Goal: Transaction & Acquisition: Obtain resource

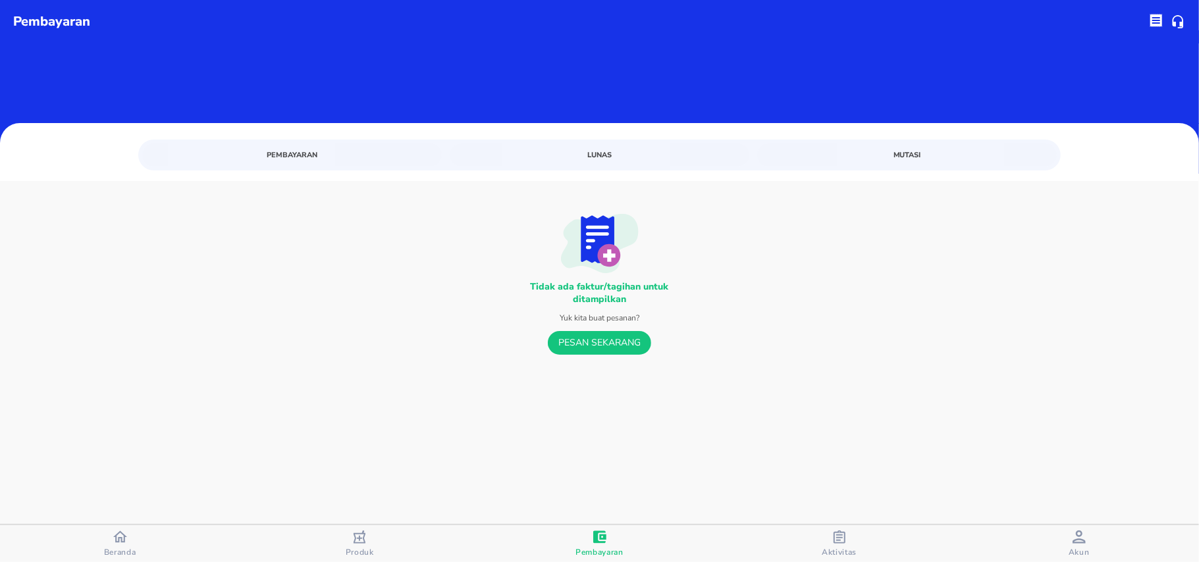
click at [390, 359] on div "Tidak ada faktur/tagihan untuk ditampilkan Yuk kita buat pesanan? PESAN SEKARANG" at bounding box center [599, 307] width 1199 height 253
click at [853, 535] on div "Aktivitas" at bounding box center [839, 544] width 35 height 27
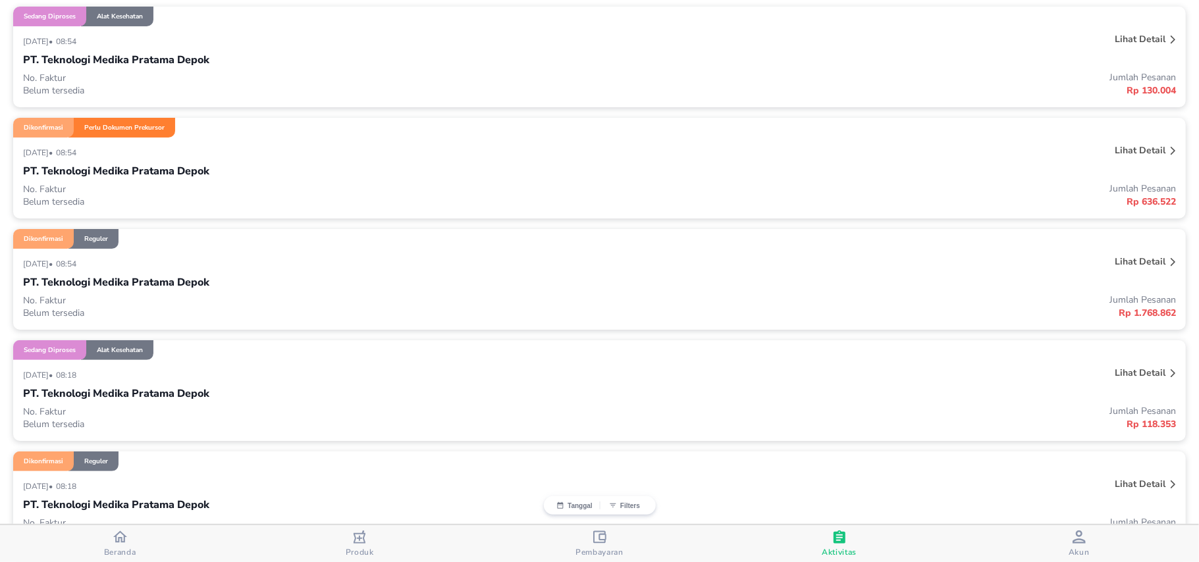
scroll to position [351, 0]
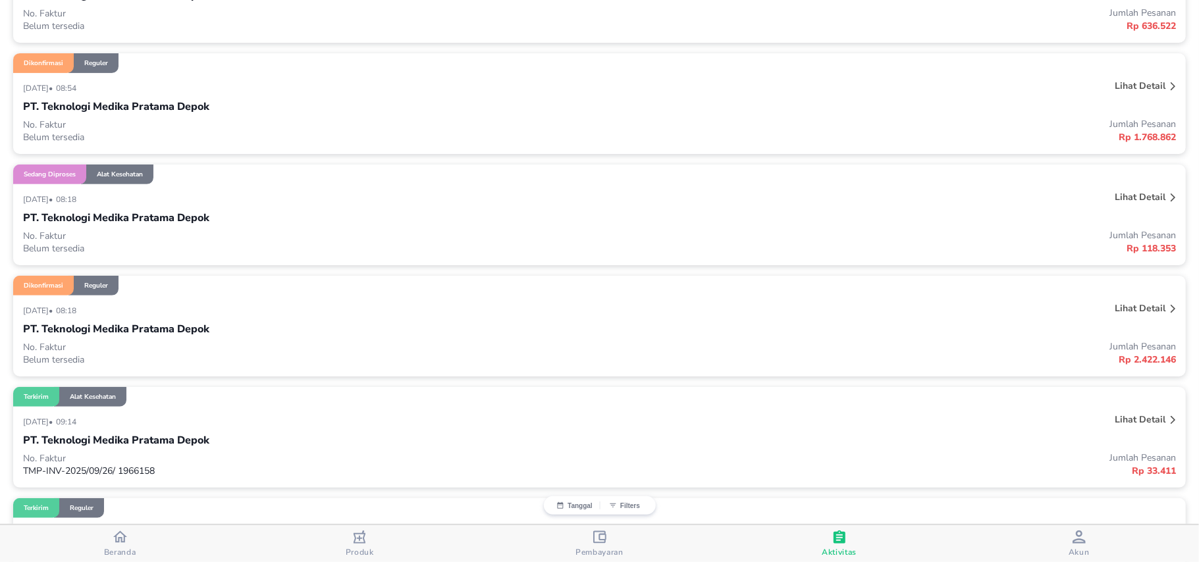
click at [1139, 313] on p "Lihat detail" at bounding box center [1139, 308] width 51 height 13
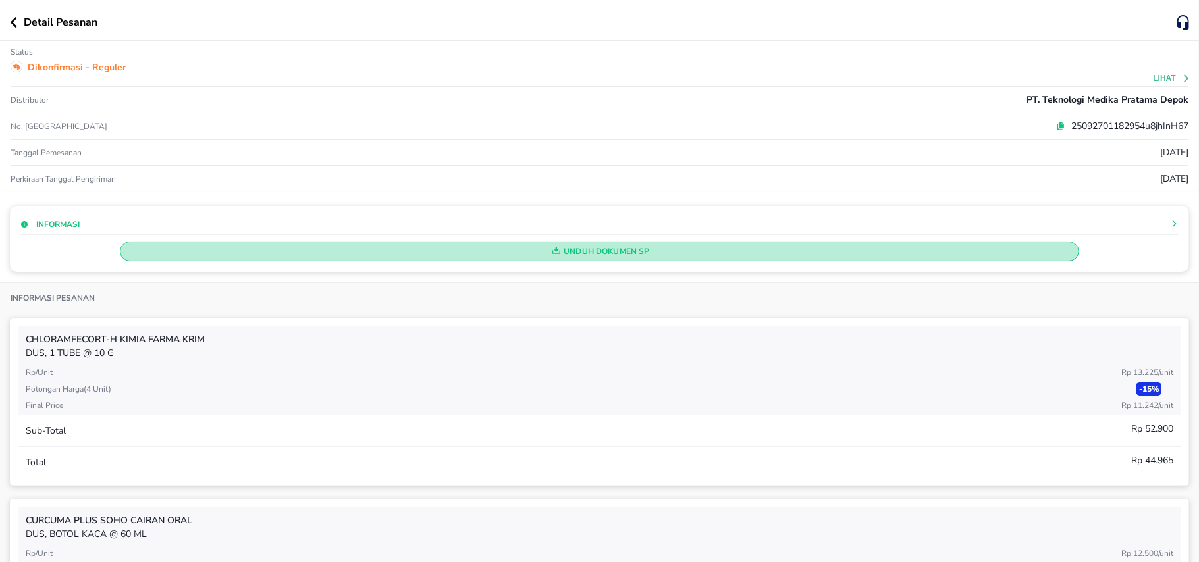
click at [531, 256] on span "Unduh Dokumen SP" at bounding box center [599, 251] width 947 height 17
click at [619, 251] on span "Unduh Dokumen SP" at bounding box center [599, 251] width 947 height 17
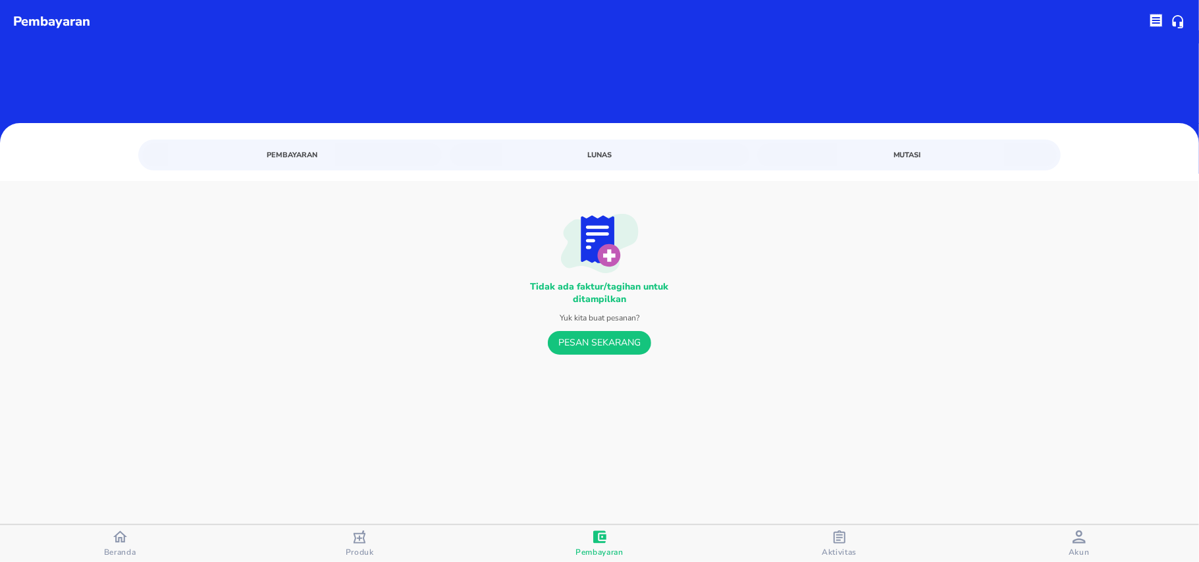
click at [851, 544] on div "Aktivitas" at bounding box center [839, 544] width 35 height 27
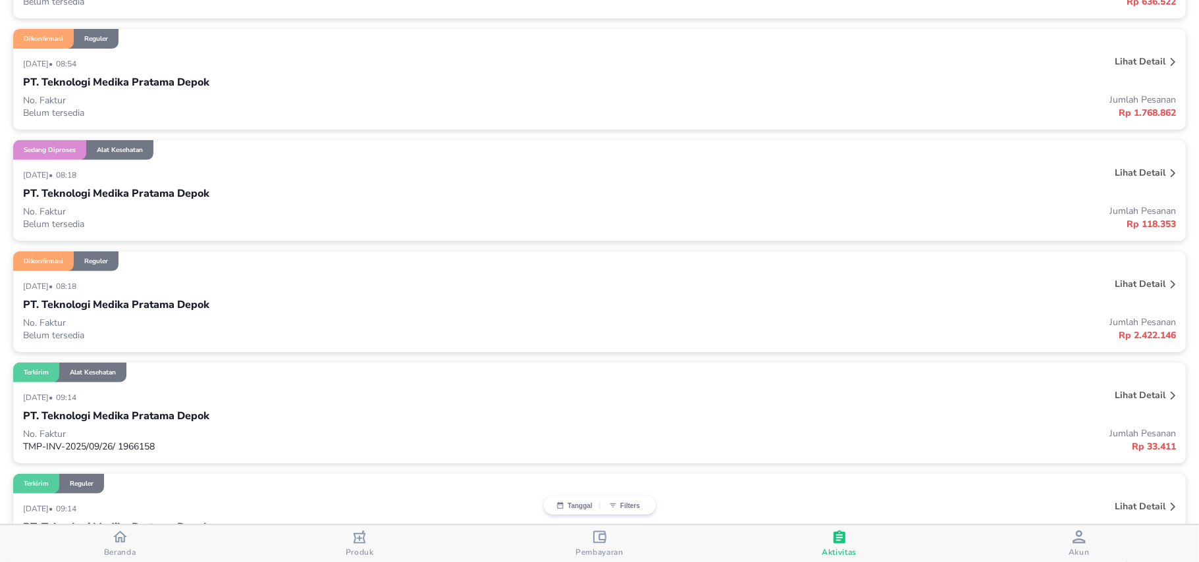
scroll to position [351, 0]
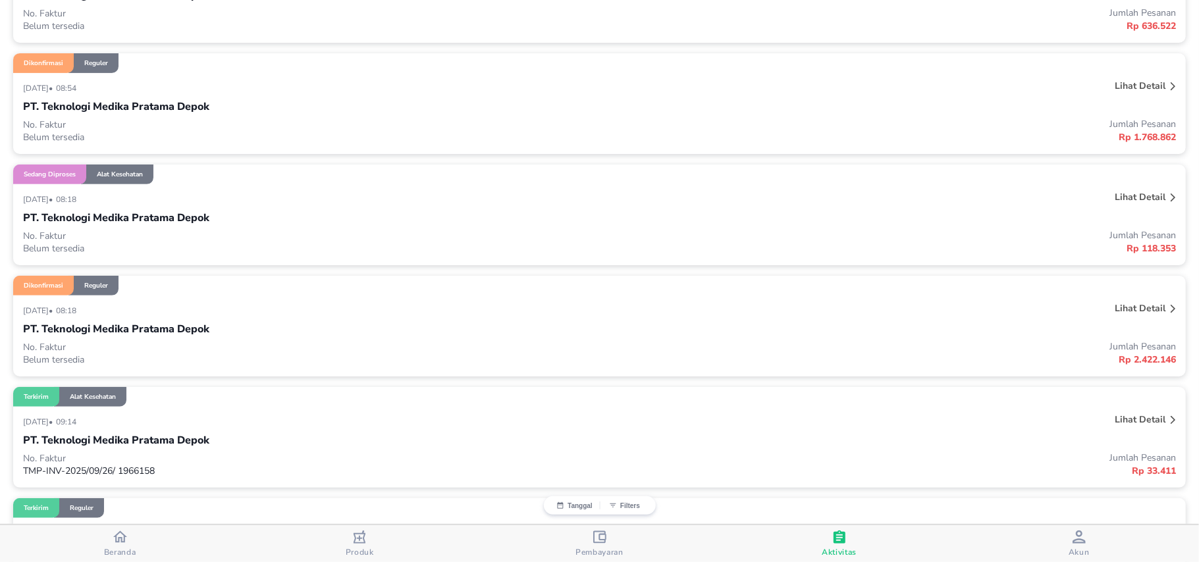
click at [1143, 191] on p "Lihat detail" at bounding box center [1139, 197] width 51 height 13
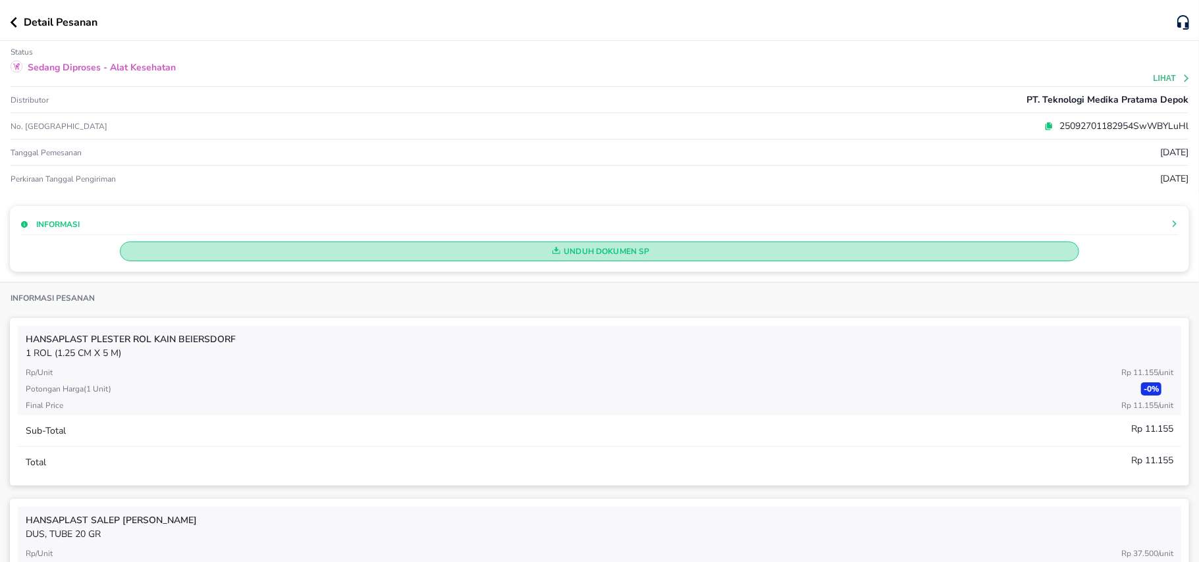
click at [695, 257] on span "Unduh Dokumen SP" at bounding box center [599, 251] width 947 height 17
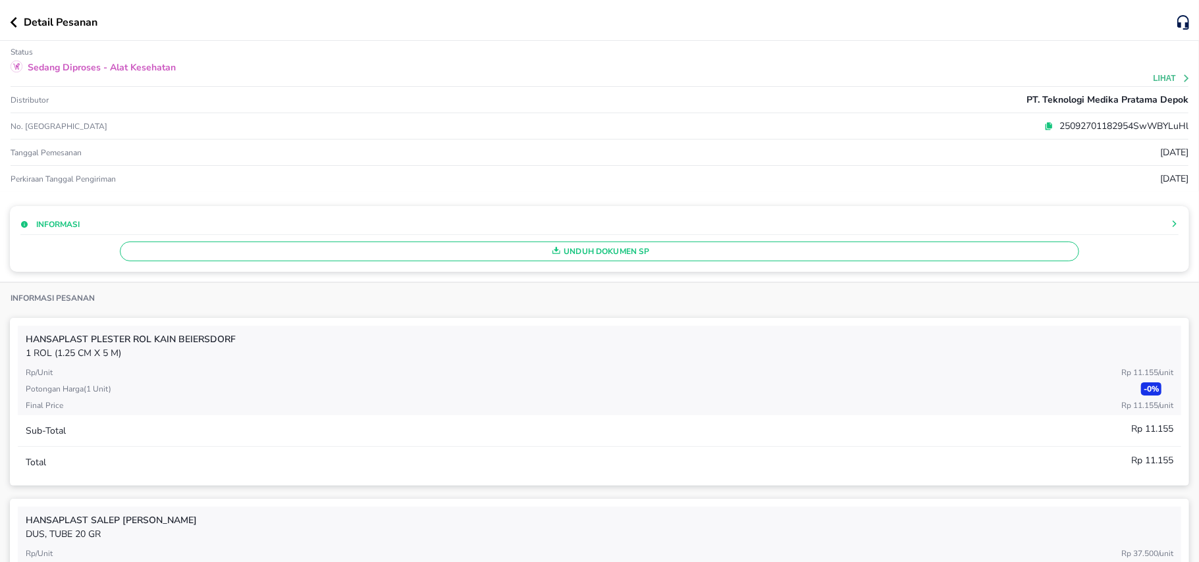
scroll to position [263, 0]
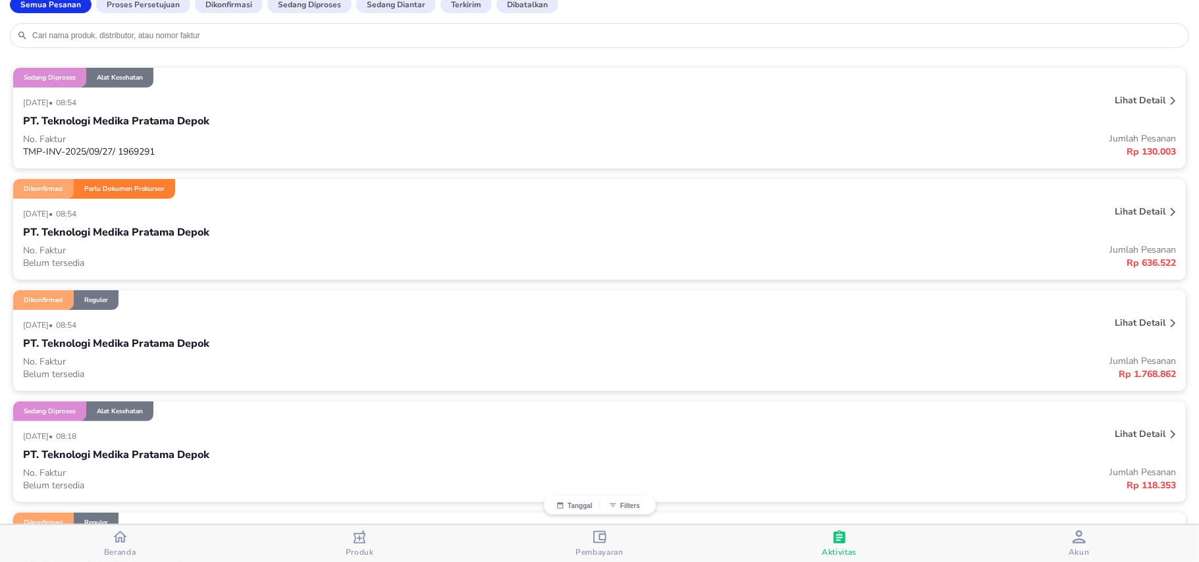
scroll to position [88, 0]
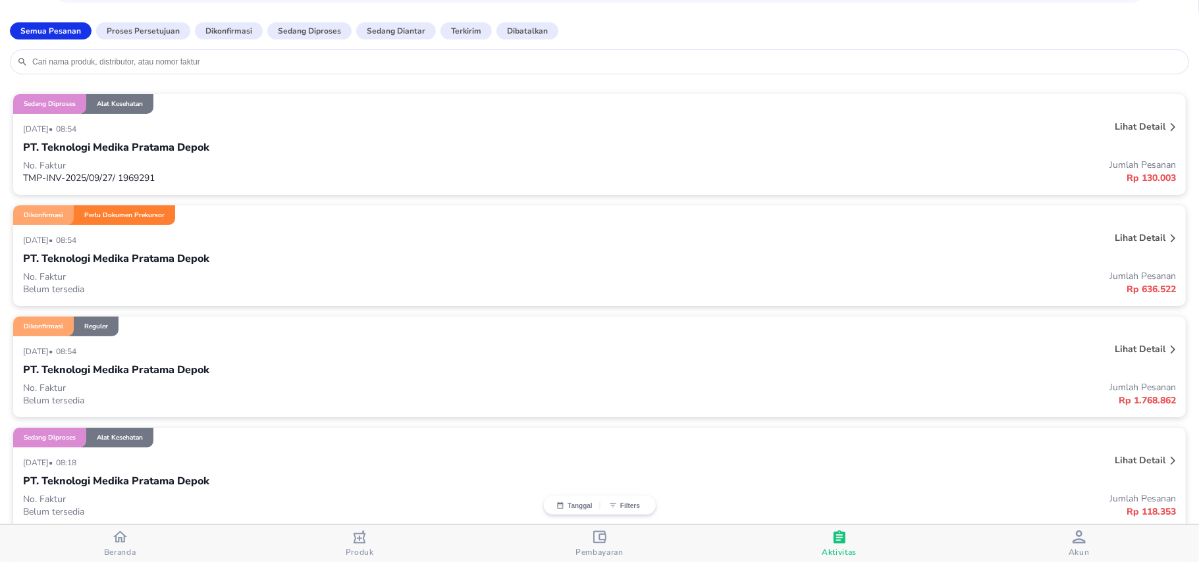
click at [1114, 348] on p "Lihat detail" at bounding box center [1139, 349] width 51 height 13
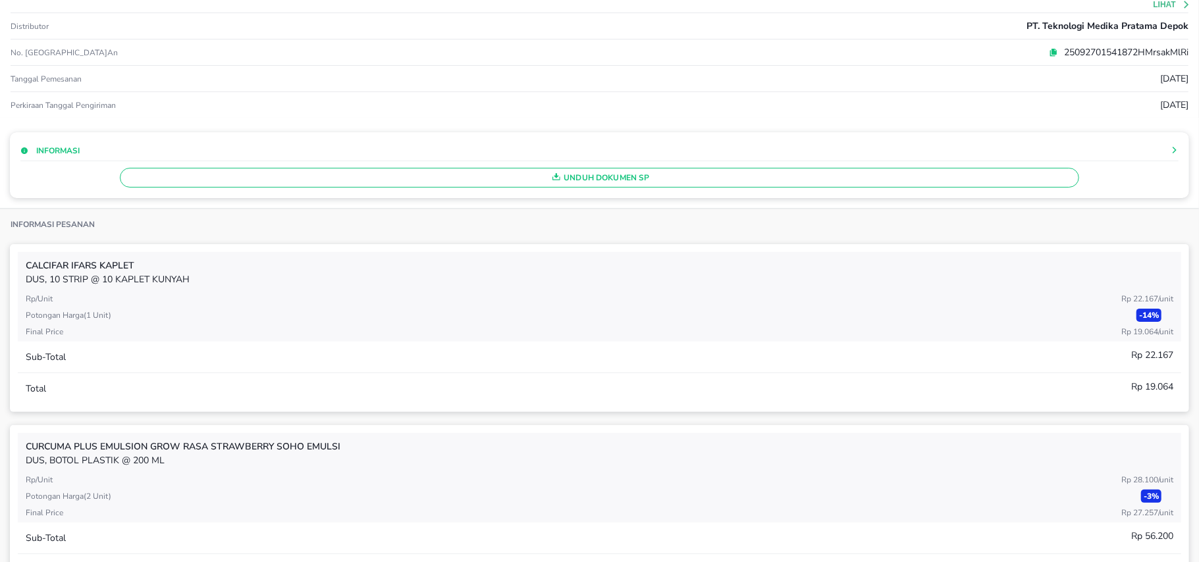
scroll to position [175, 0]
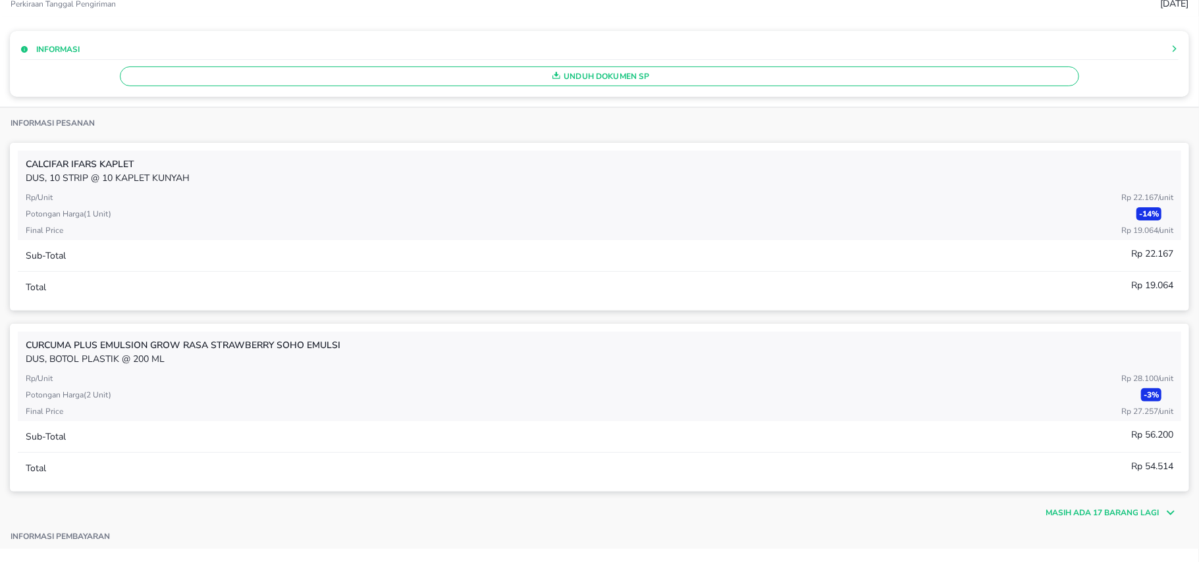
click at [565, 79] on span "Unduh Dokumen SP" at bounding box center [599, 76] width 947 height 17
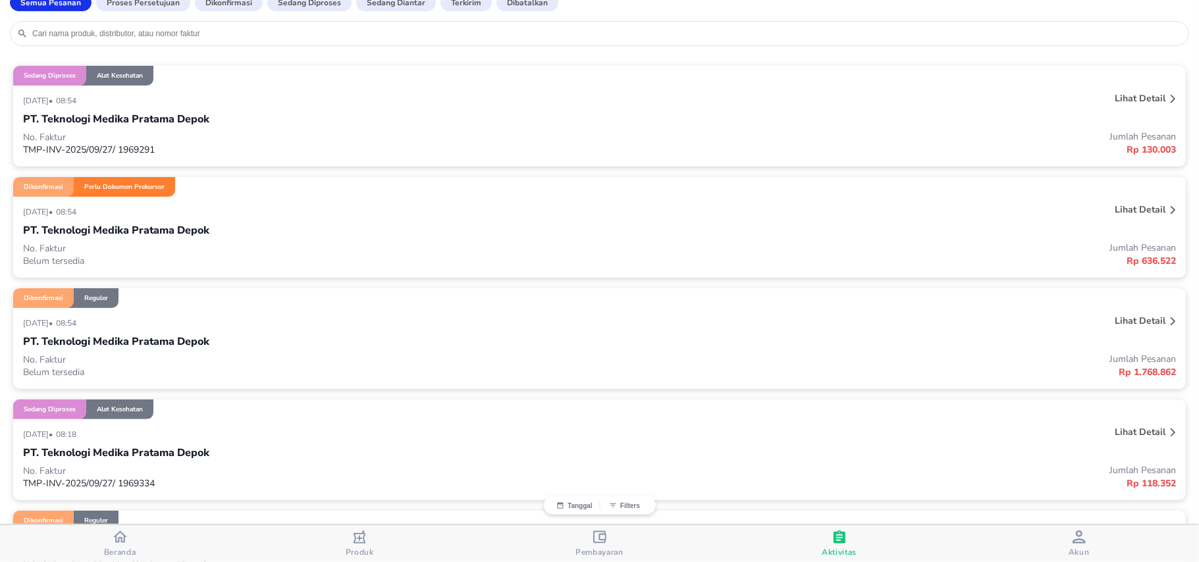
scroll to position [88, 0]
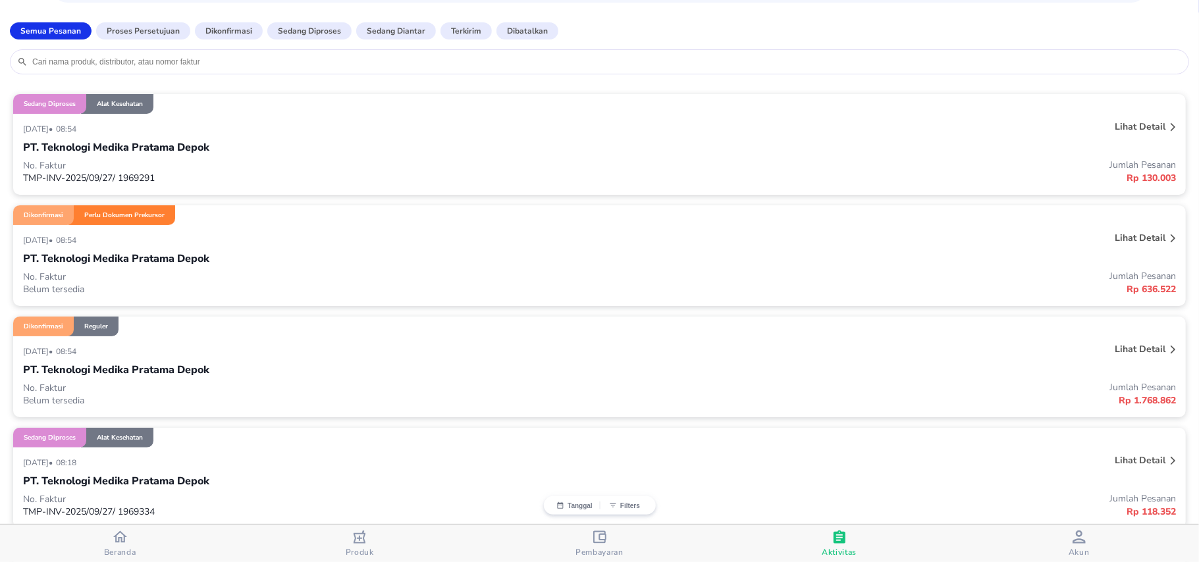
click at [1119, 238] on p "Lihat detail" at bounding box center [1139, 238] width 51 height 13
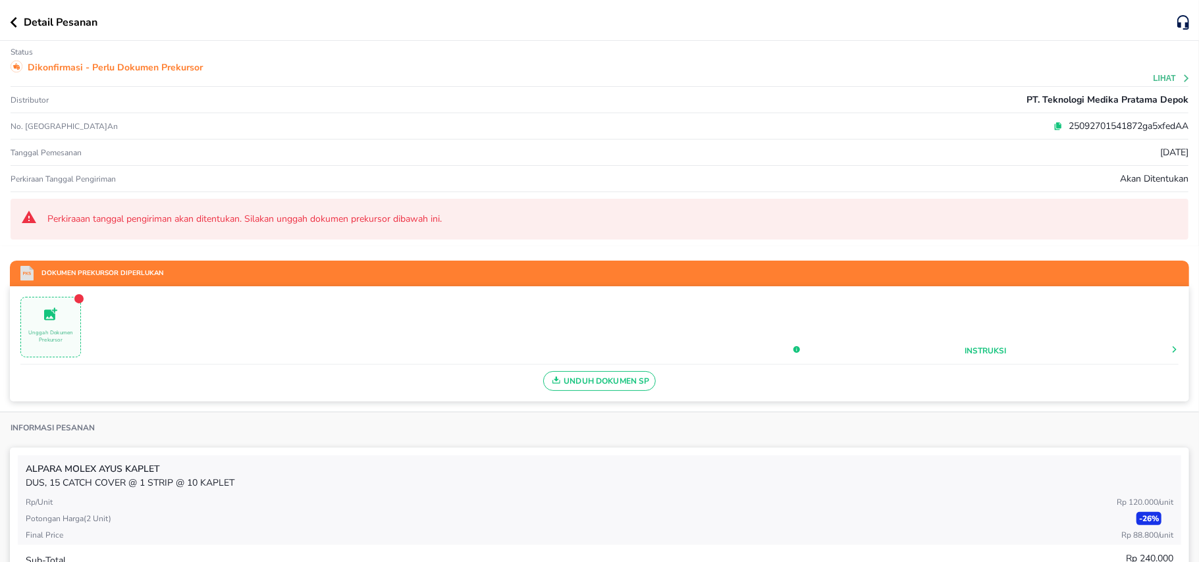
click at [622, 375] on span "Unduh Dokumen SP" at bounding box center [599, 381] width 101 height 17
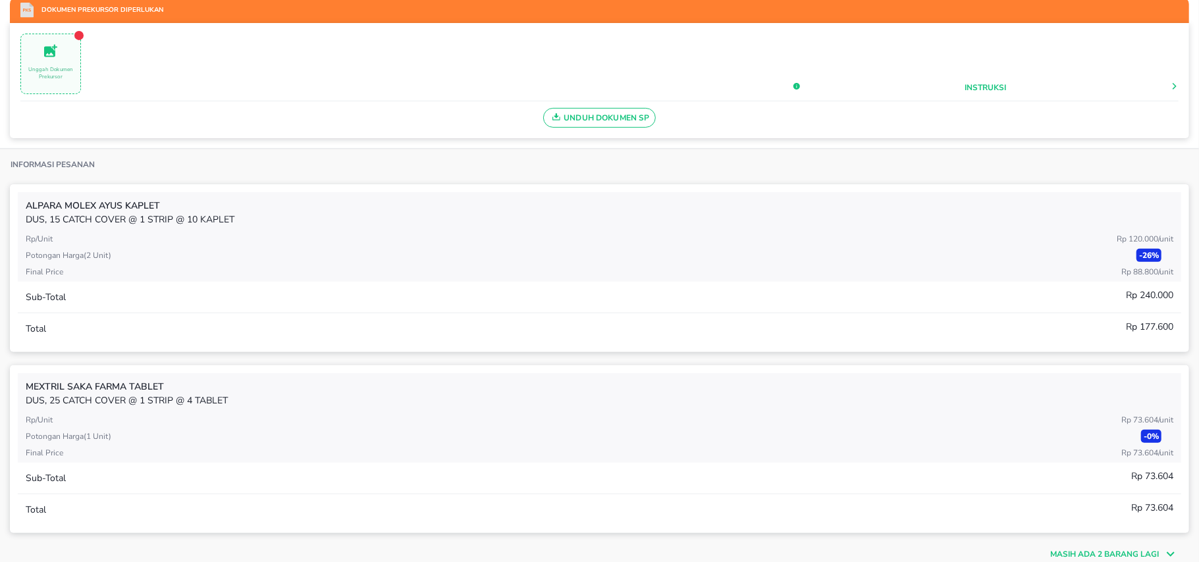
scroll to position [351, 0]
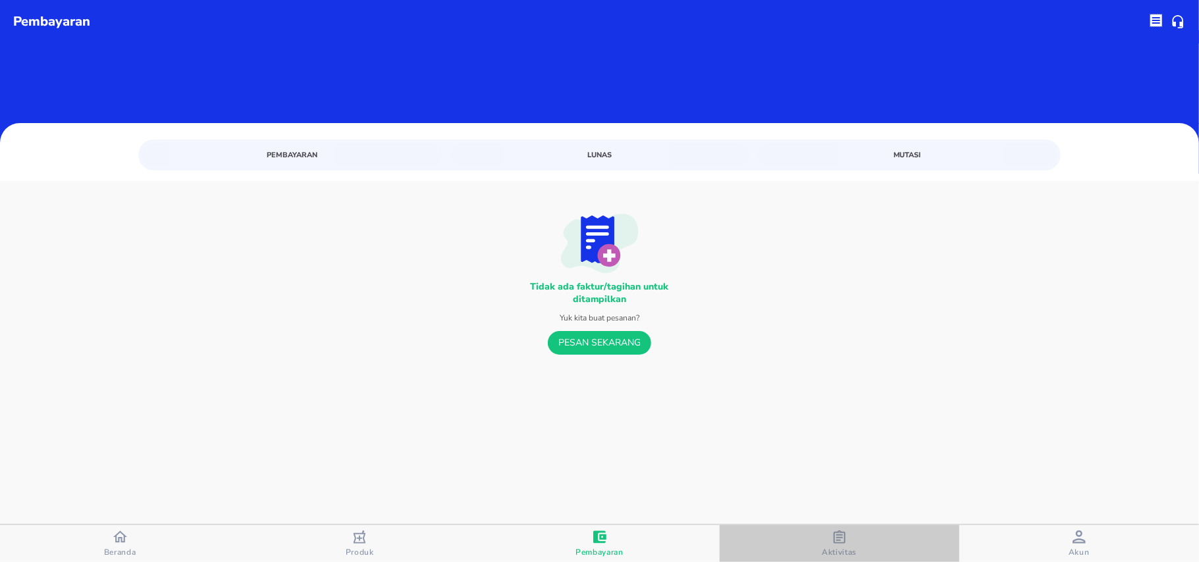
click at [835, 527] on button "Aktivitas" at bounding box center [839, 543] width 240 height 37
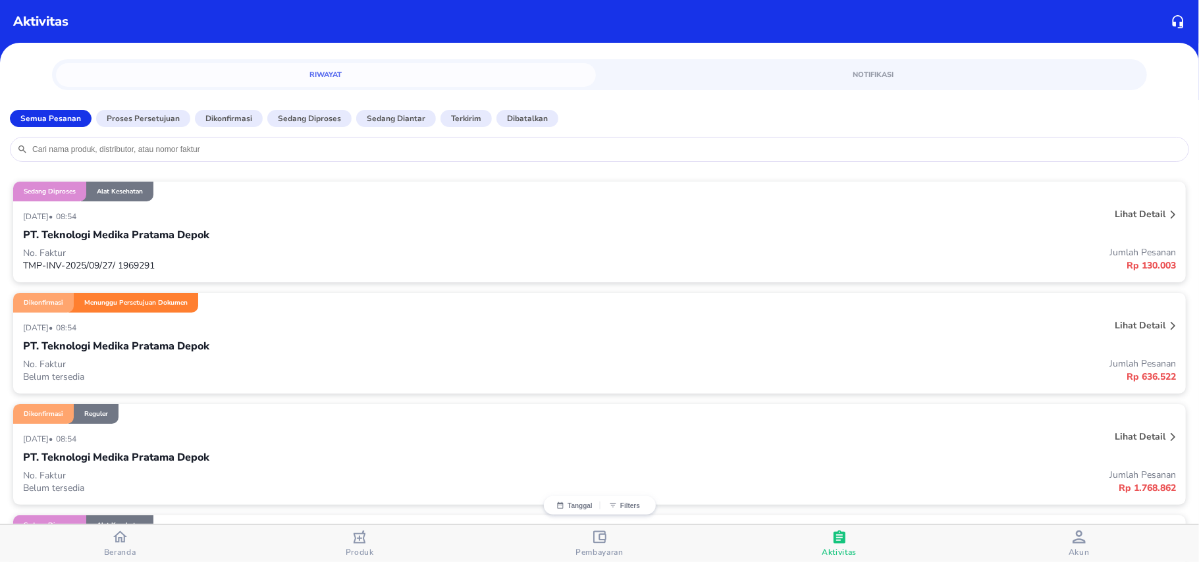
click at [1114, 213] on p "Lihat detail" at bounding box center [1139, 214] width 51 height 13
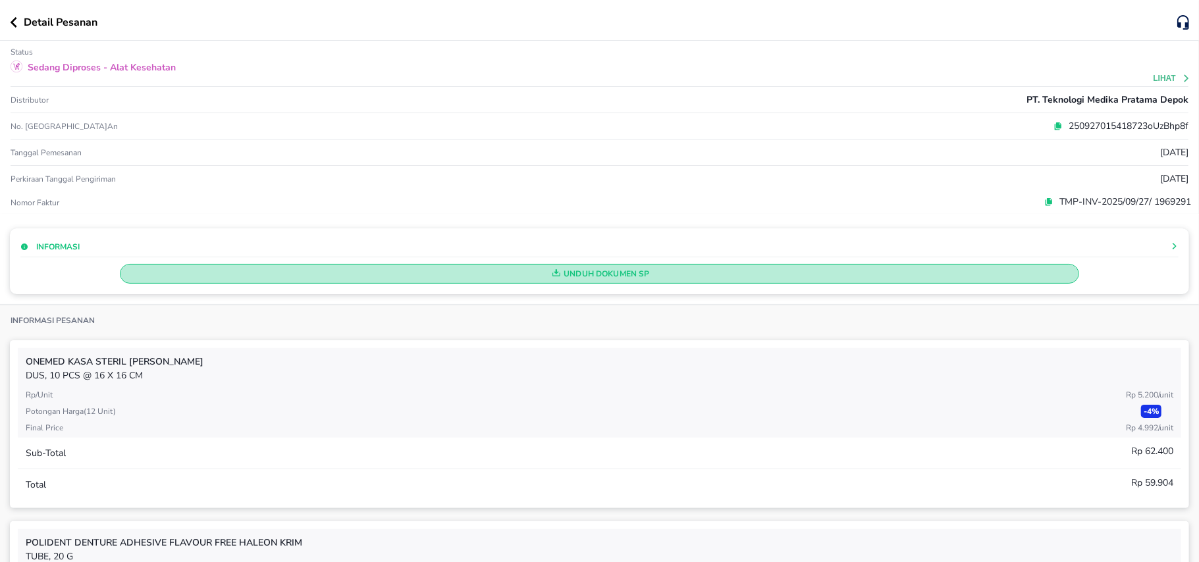
click at [735, 269] on span "Unduh Dokumen SP" at bounding box center [599, 273] width 947 height 17
